Goal: Information Seeking & Learning: Learn about a topic

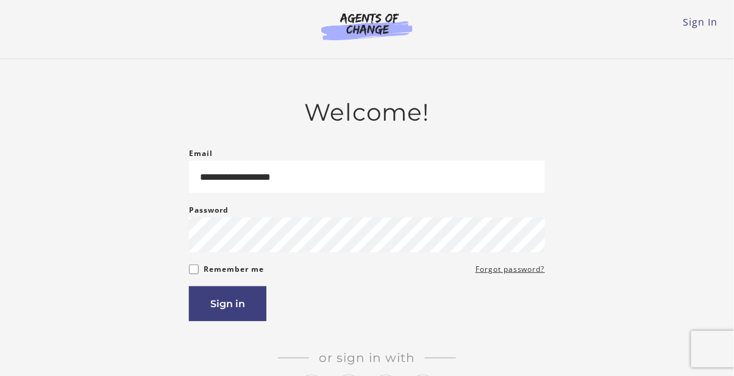
type input "**********"
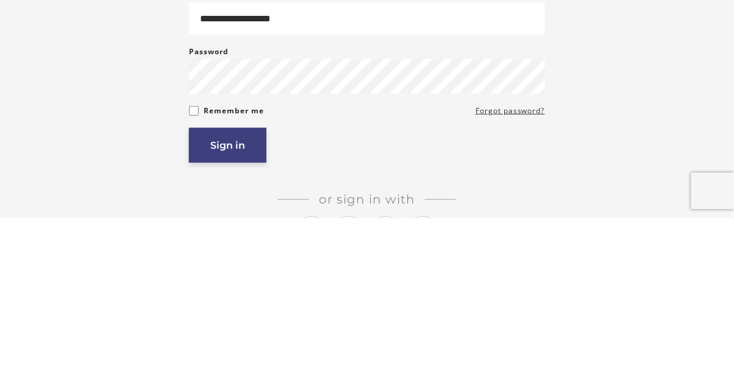
click at [240, 300] on button "Sign in" at bounding box center [227, 303] width 77 height 35
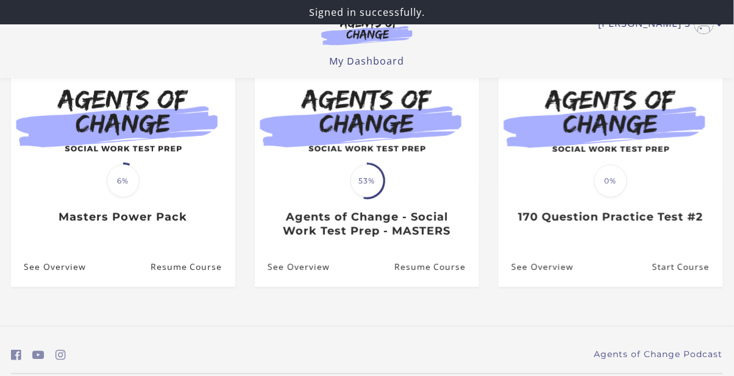
scroll to position [129, 0]
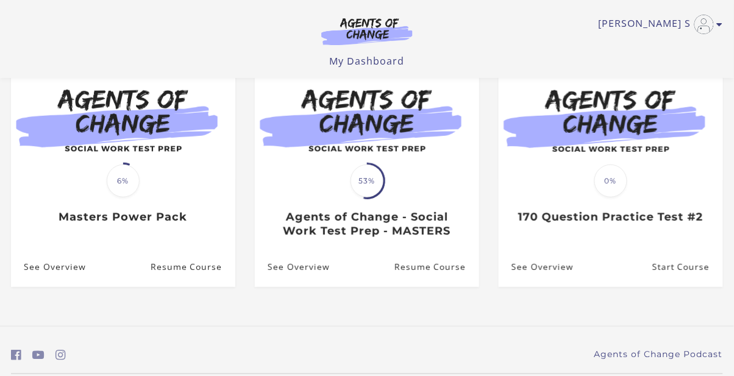
click at [407, 183] on div "Translation missing: en.liquid.partials.dashboard_course_card.progress_descript…" at bounding box center [367, 209] width 224 height 57
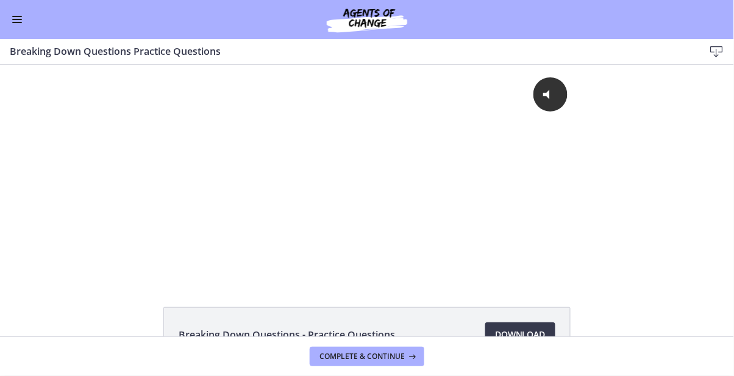
click at [18, 20] on button "Enable menu" at bounding box center [17, 19] width 15 height 15
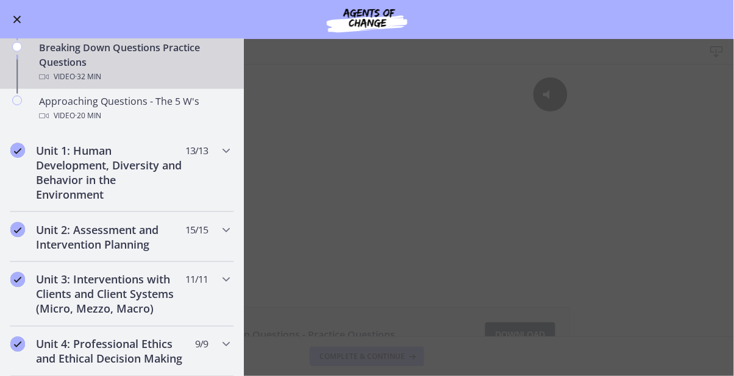
scroll to position [303, 0]
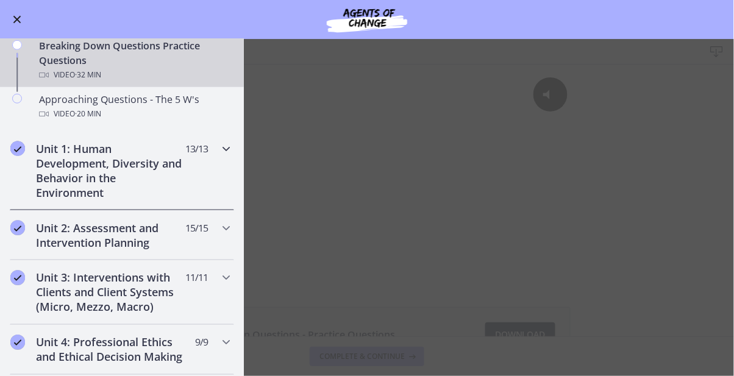
click at [110, 171] on h2 "Unit 1: Human Development, Diversity and Behavior in the Environment" at bounding box center [110, 170] width 149 height 59
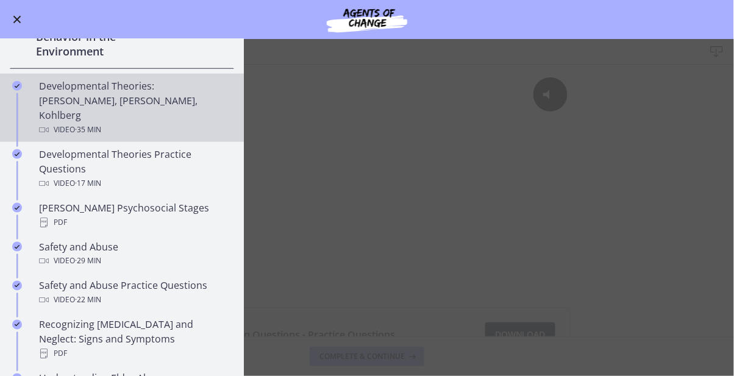
click at [142, 102] on div "Developmental Theories: Erikson, Piaget, Kohlberg Video · 35 min" at bounding box center [134, 108] width 190 height 59
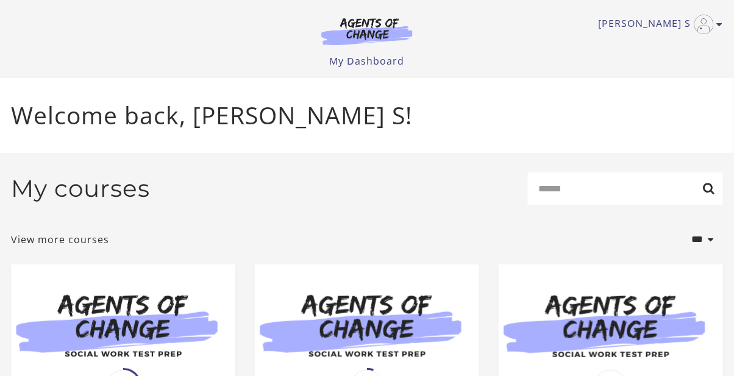
click at [382, 338] on img at bounding box center [367, 324] width 224 height 121
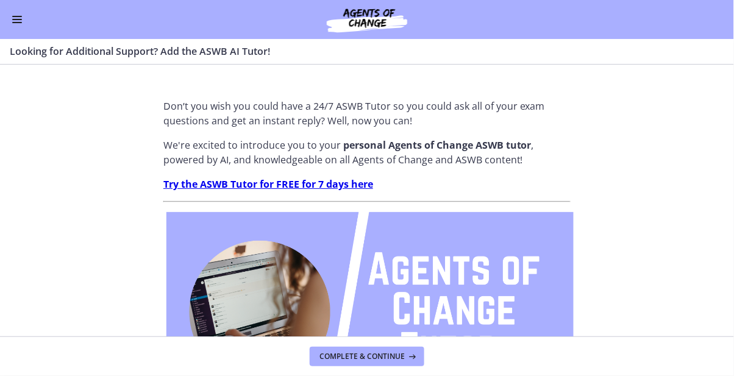
click at [17, 24] on button "Enable menu" at bounding box center [17, 19] width 15 height 15
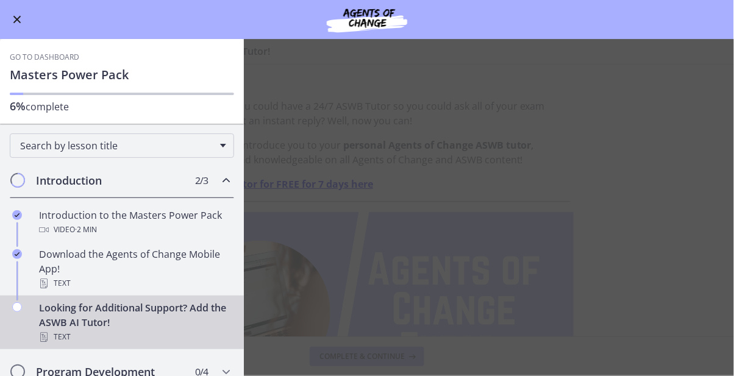
click at [23, 24] on button "Enable menu" at bounding box center [17, 19] width 15 height 15
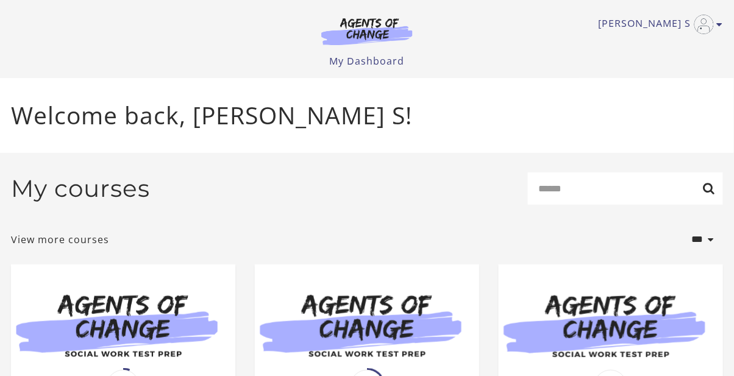
click at [706, 31] on img "Toggle menu" at bounding box center [704, 25] width 20 height 20
click at [672, 43] on link "My Account" at bounding box center [672, 44] width 107 height 21
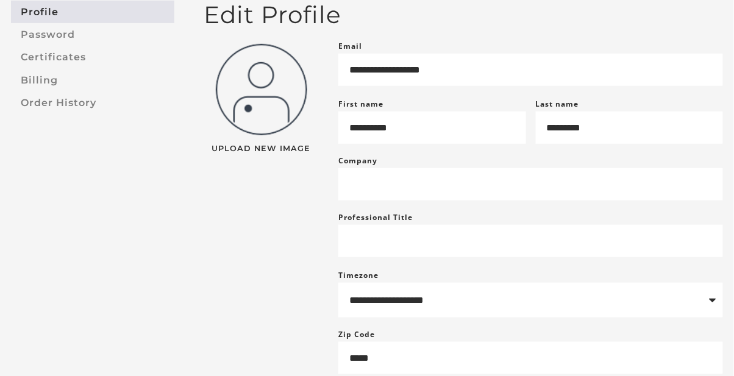
scroll to position [118, 0]
click at [61, 38] on link "Password" at bounding box center [92, 34] width 163 height 23
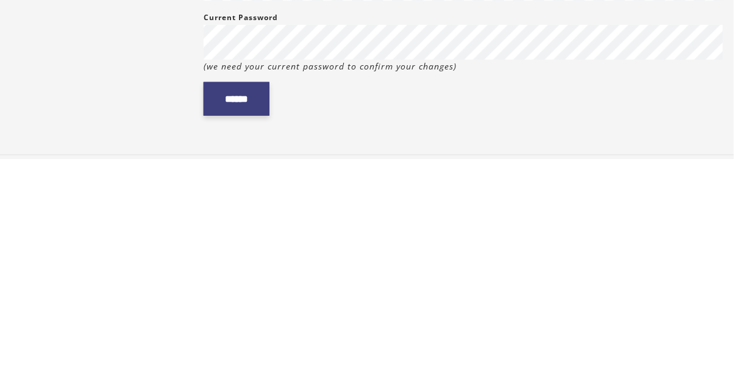
click at [257, 324] on input "******" at bounding box center [237, 316] width 66 height 34
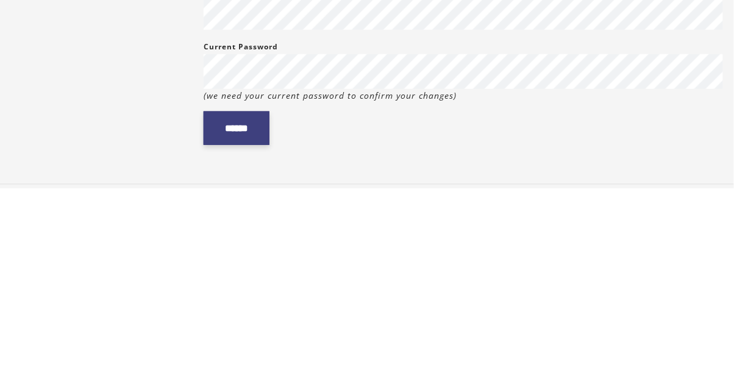
scroll to position [48, 0]
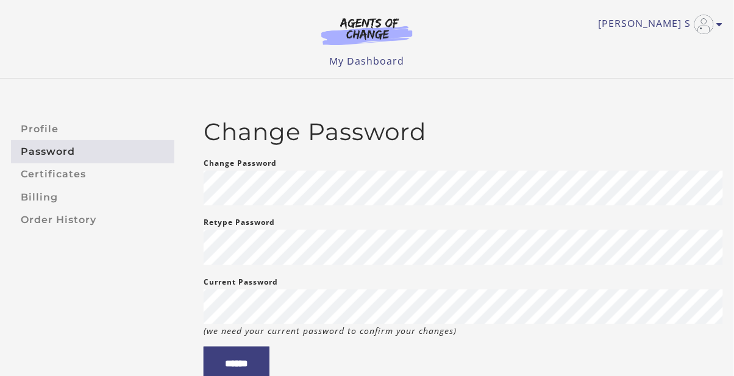
click at [664, 22] on link "[PERSON_NAME] S" at bounding box center [657, 25] width 118 height 20
click at [673, 44] on link "My Account" at bounding box center [672, 44] width 107 height 21
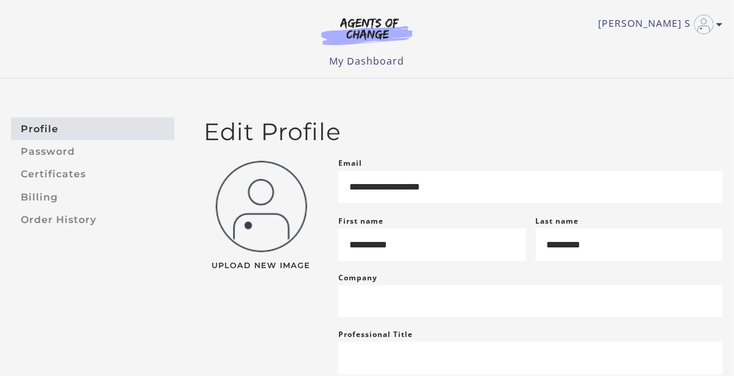
click at [386, 63] on link "My Dashboard" at bounding box center [367, 60] width 75 height 13
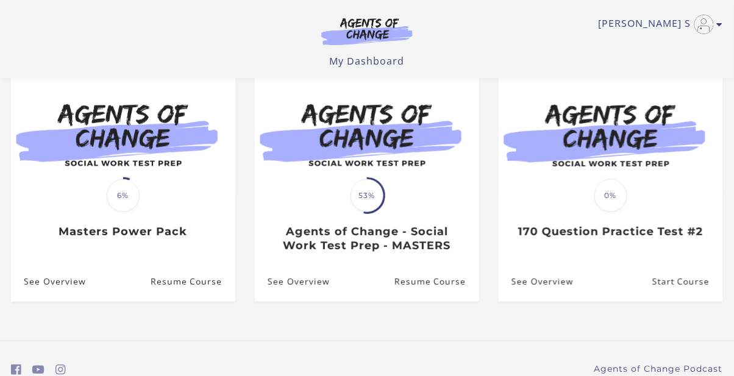
scroll to position [171, 0]
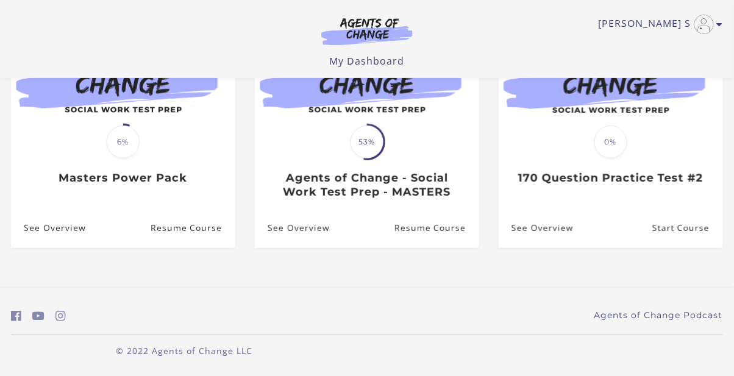
click at [416, 161] on div "Translation missing: en.liquid.partials.dashboard_course_card.progress_descript…" at bounding box center [367, 170] width 224 height 57
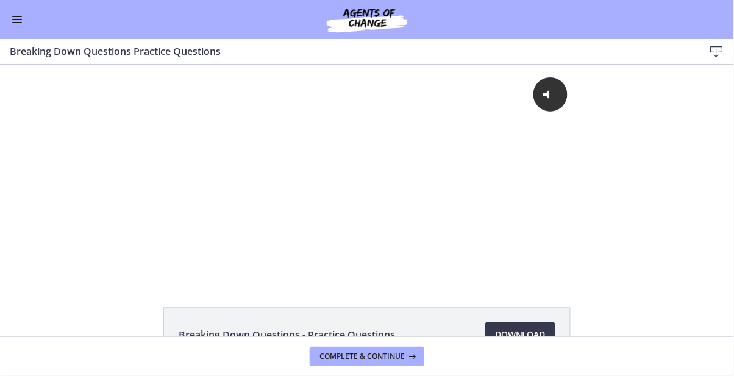
click at [20, 26] on button "Enable menu" at bounding box center [17, 19] width 15 height 15
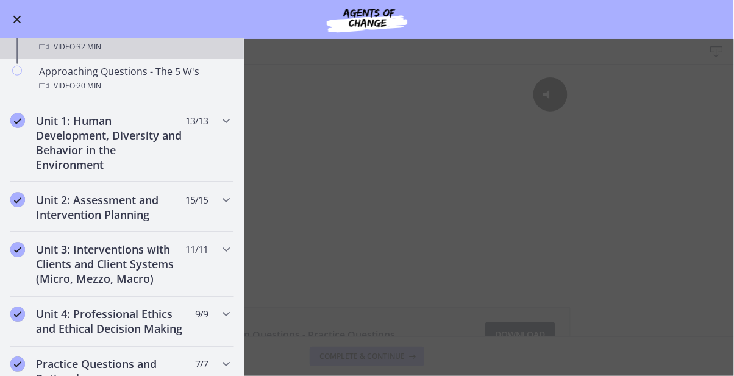
scroll to position [341, 0]
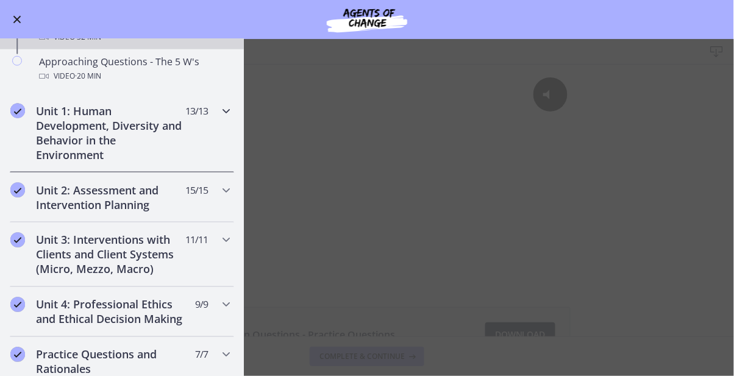
click at [121, 135] on h2 "Unit 1: Human Development, Diversity and Behavior in the Environment" at bounding box center [110, 133] width 149 height 59
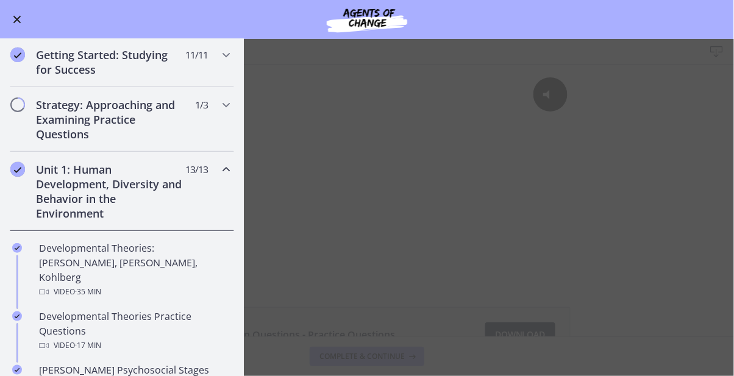
scroll to position [144, 0]
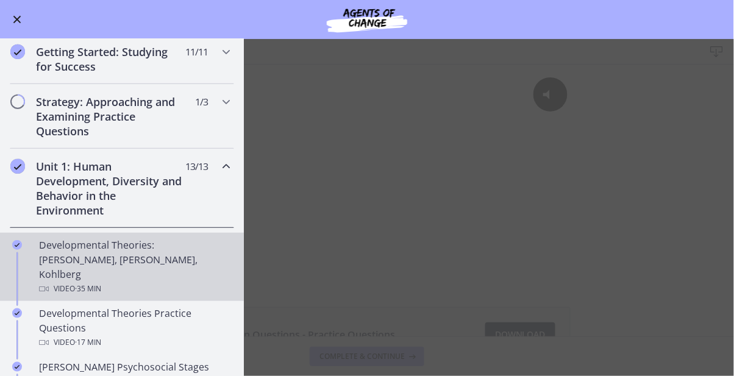
click at [119, 255] on div "Developmental Theories: [PERSON_NAME], [PERSON_NAME], Kohlberg Video · 35 min" at bounding box center [134, 267] width 190 height 59
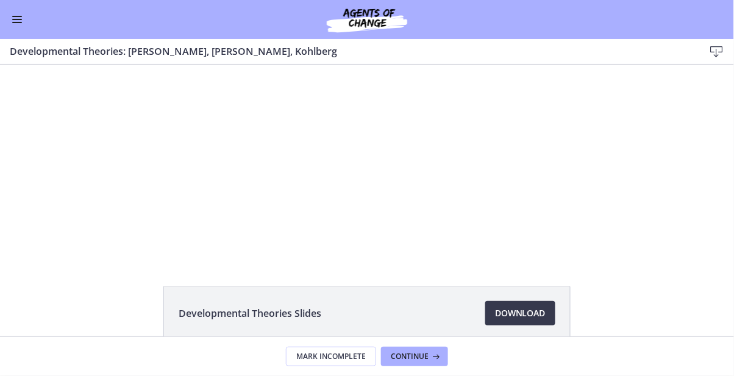
scroll to position [27, 0]
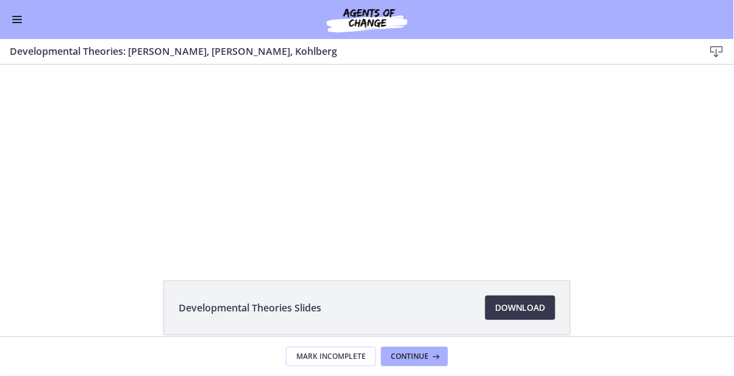
click at [375, 154] on div at bounding box center [367, 144] width 382 height 215
